Goal: Task Accomplishment & Management: Manage account settings

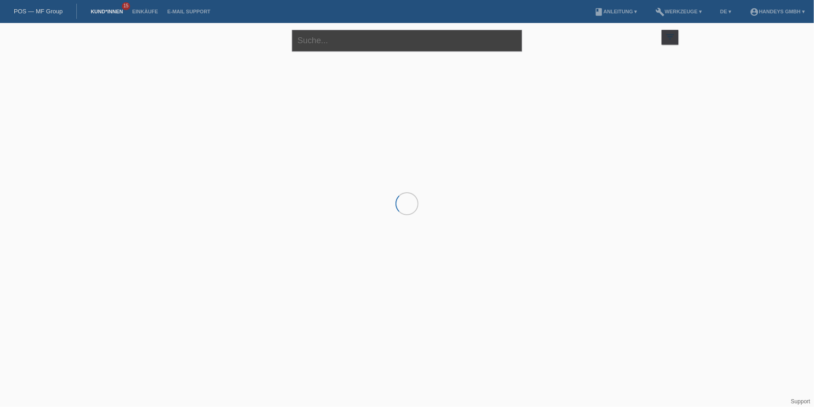
click at [337, 43] on input "text" at bounding box center [407, 41] width 230 height 22
type input "AGNESA"
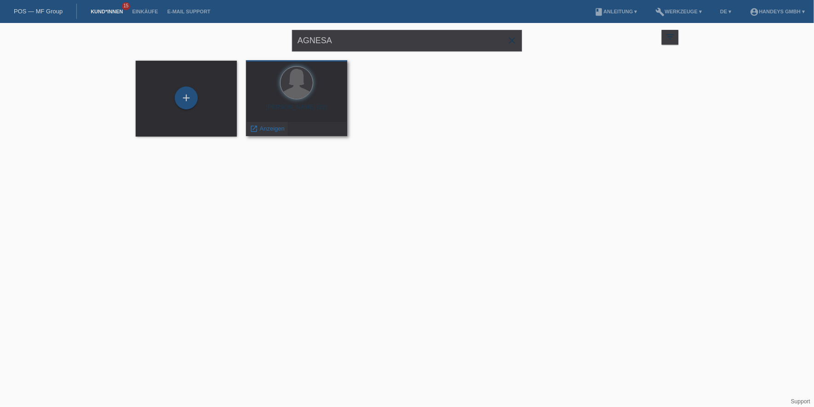
click at [270, 132] on span "Anzeigen" at bounding box center [272, 128] width 25 height 7
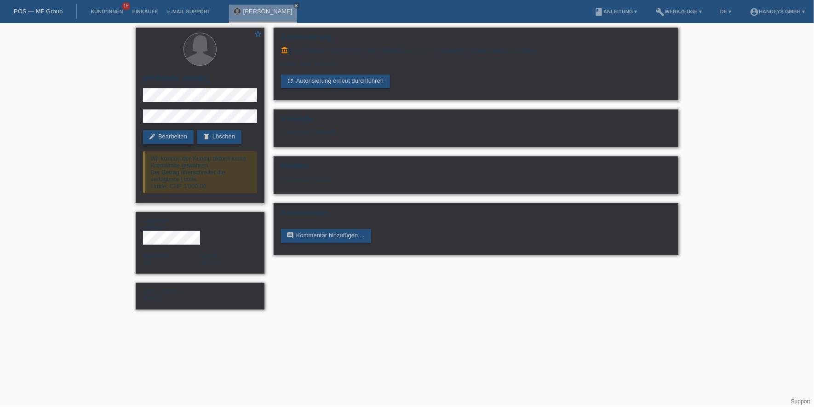
click at [167, 132] on link "edit Bearbeiten" at bounding box center [168, 137] width 51 height 14
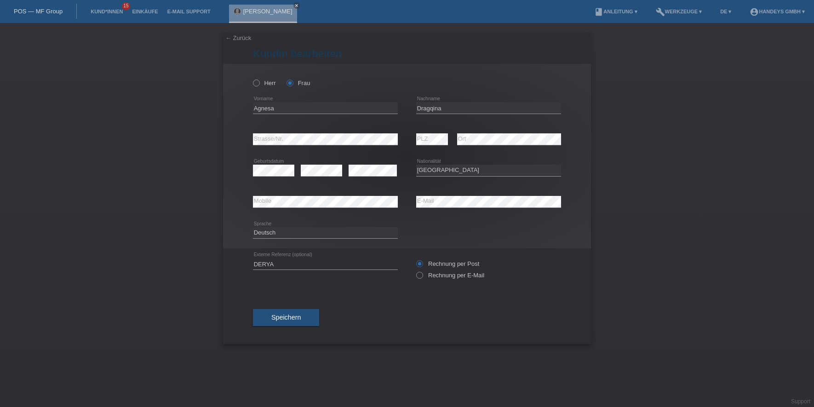
select select "CH"
click at [435, 107] on input "Dragqina" at bounding box center [488, 108] width 145 height 12
click at [270, 103] on input "Agnesa" at bounding box center [325, 108] width 145 height 12
click at [216, 138] on div "← Zurück Kundin bearbeiten Herr Frau Agnesa error Vorname error" at bounding box center [407, 215] width 814 height 384
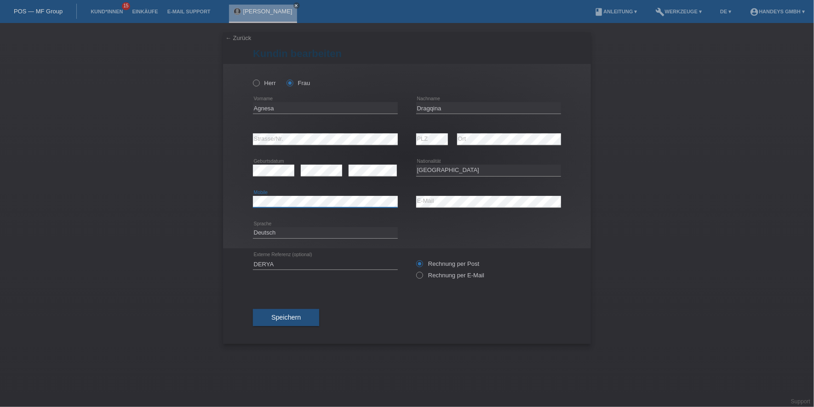
click at [268, 207] on div "error Mobile" at bounding box center [325, 202] width 145 height 12
click at [387, 206] on div "error Mobile error E-Mail" at bounding box center [407, 201] width 308 height 31
